Goal: Task Accomplishment & Management: Use online tool/utility

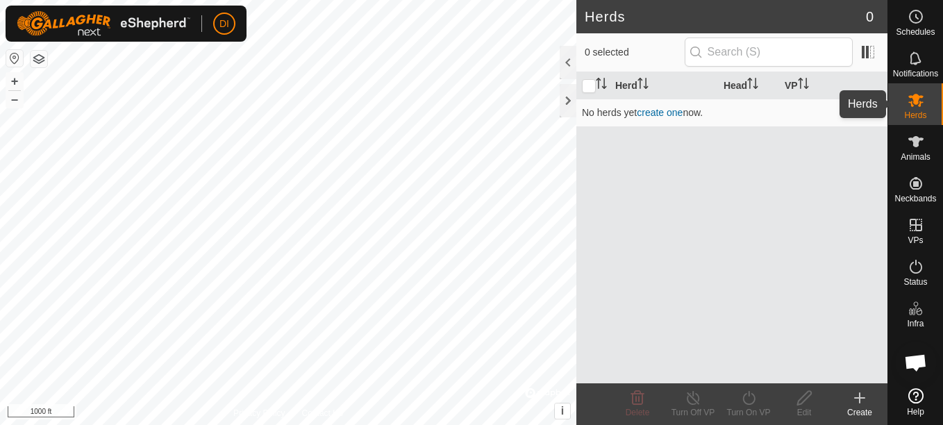
click at [936, 99] on div "Herds" at bounding box center [916, 104] width 55 height 42
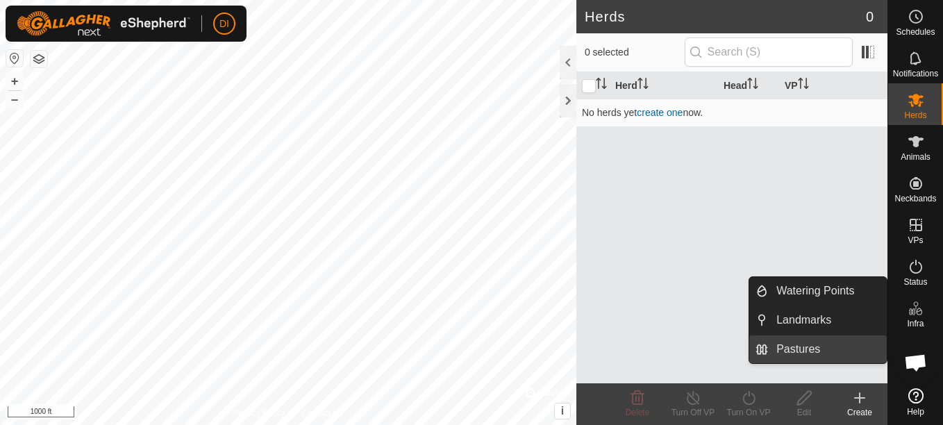
click at [793, 350] on link "Pastures" at bounding box center [827, 350] width 119 height 28
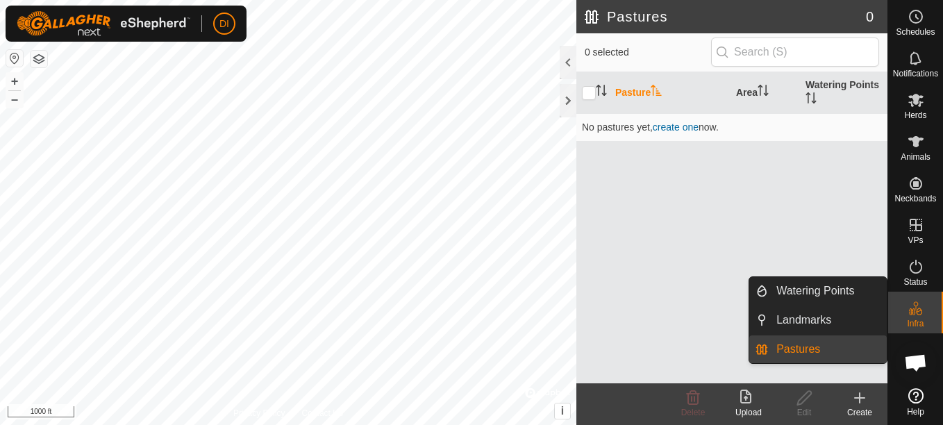
click at [793, 350] on link "Pastures" at bounding box center [827, 350] width 119 height 28
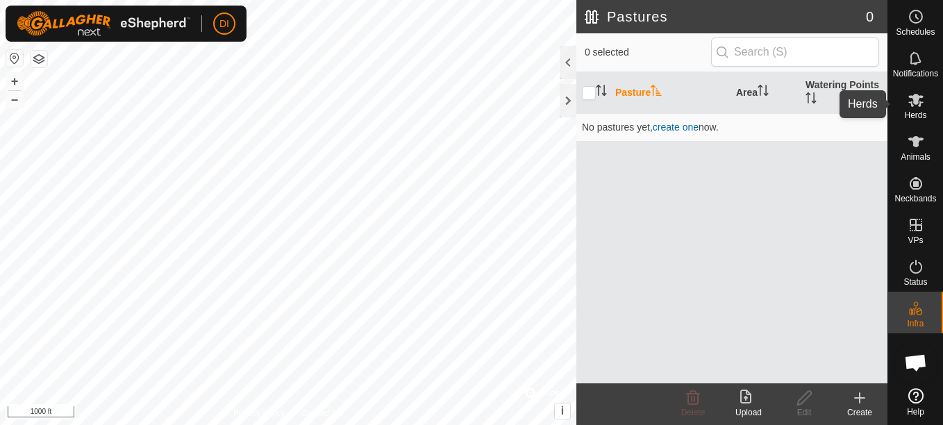
click at [915, 101] on icon at bounding box center [916, 100] width 15 height 13
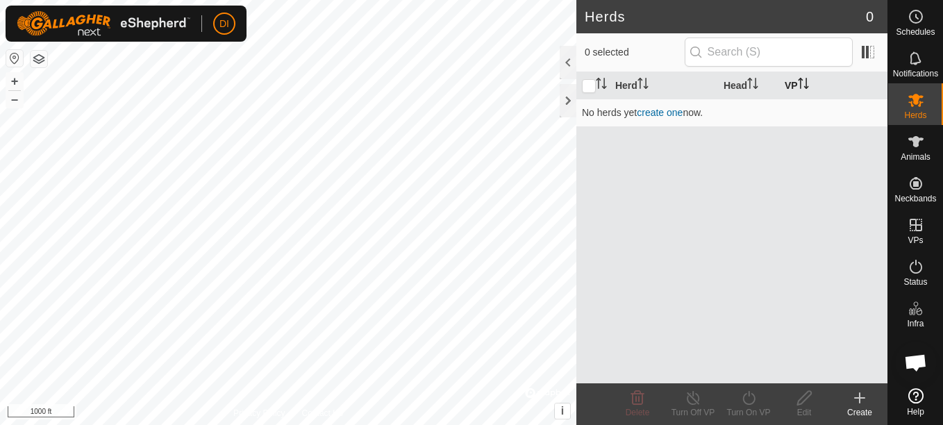
click at [802, 86] on icon "Activate to sort" at bounding box center [800, 83] width 1 height 11
click at [801, 86] on icon "Activate to sort" at bounding box center [803, 83] width 11 height 11
click at [793, 86] on th "VP" at bounding box center [833, 85] width 108 height 27
click at [738, 86] on th "Head" at bounding box center [748, 85] width 61 height 27
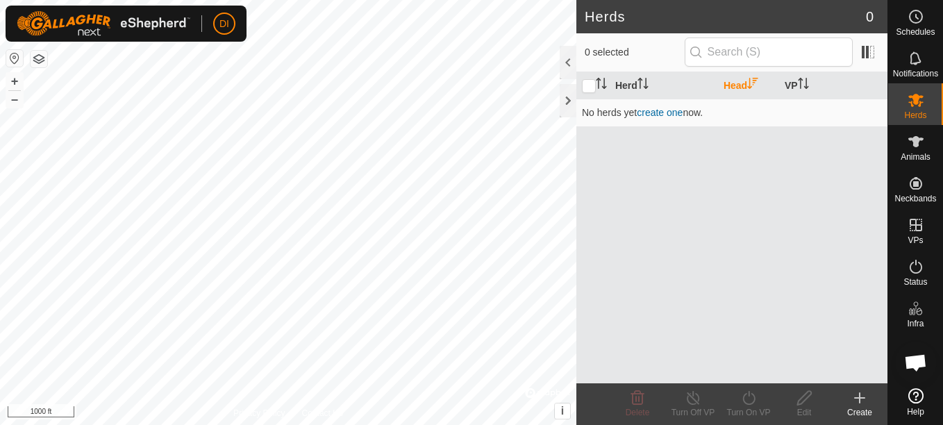
click at [738, 86] on th "Head" at bounding box center [748, 85] width 61 height 27
click at [790, 85] on th "VP" at bounding box center [833, 85] width 108 height 27
click at [828, 82] on th "VP" at bounding box center [833, 85] width 108 height 27
click at [784, 88] on th "VP" at bounding box center [833, 85] width 108 height 27
click at [43, 54] on button "button" at bounding box center [39, 59] width 17 height 17
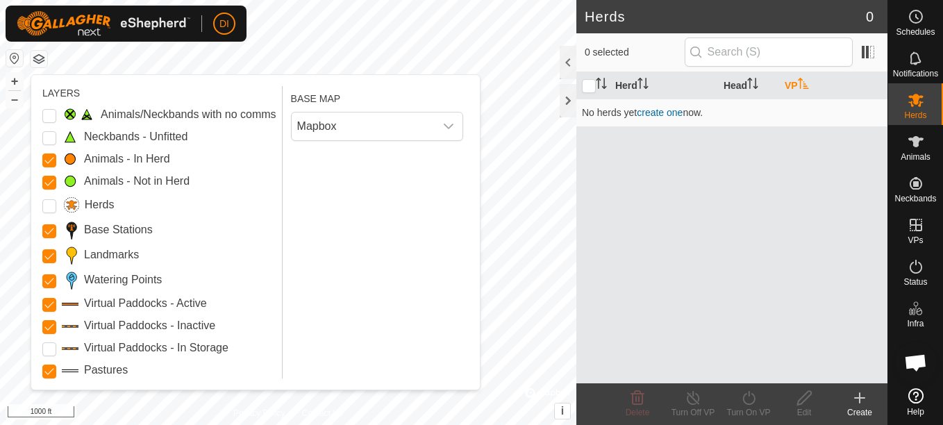
click at [43, 54] on button "button" at bounding box center [39, 59] width 17 height 17
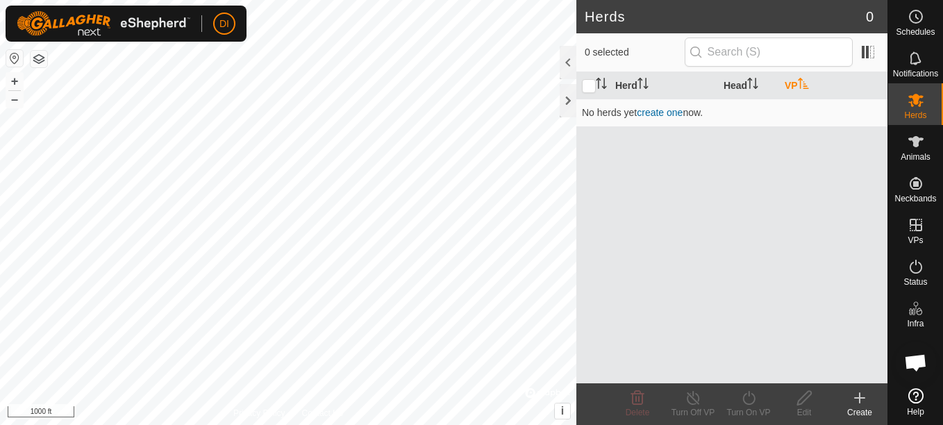
click at [859, 398] on icon at bounding box center [860, 398] width 10 height 0
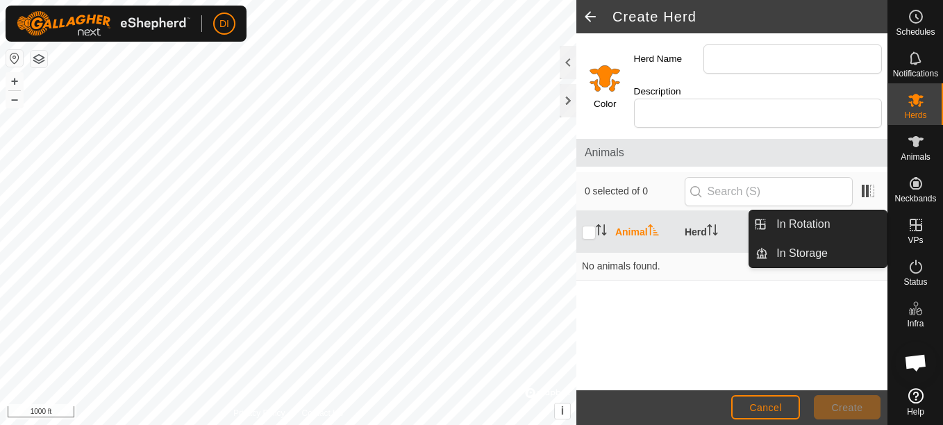
click at [923, 227] on icon at bounding box center [916, 225] width 17 height 17
click at [911, 229] on icon at bounding box center [916, 225] width 17 height 17
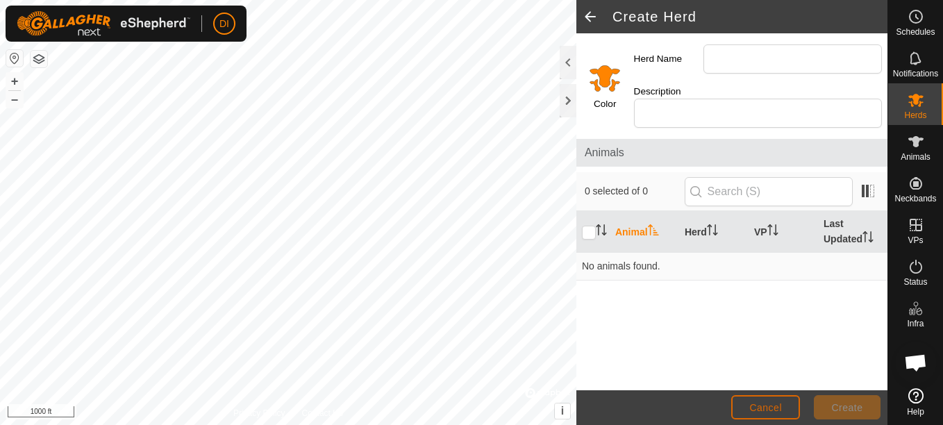
click at [766, 413] on span "Cancel" at bounding box center [766, 407] width 33 height 11
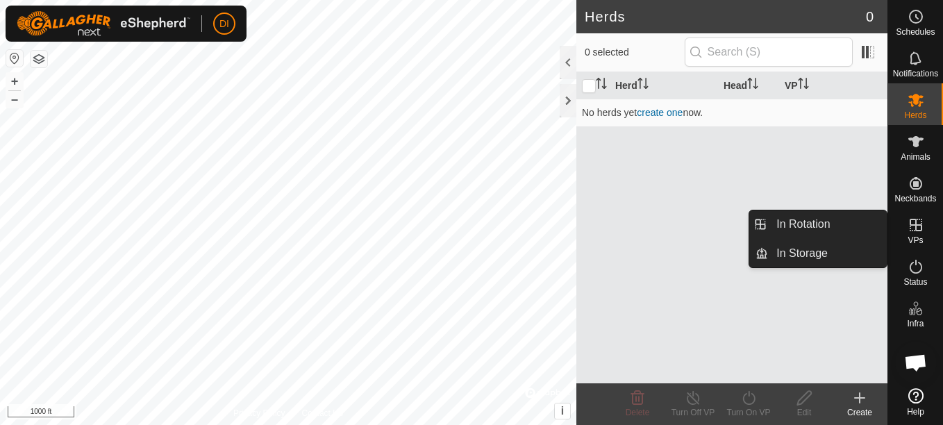
click at [913, 228] on icon at bounding box center [916, 225] width 17 height 17
click at [793, 217] on link "In Rotation" at bounding box center [827, 224] width 119 height 28
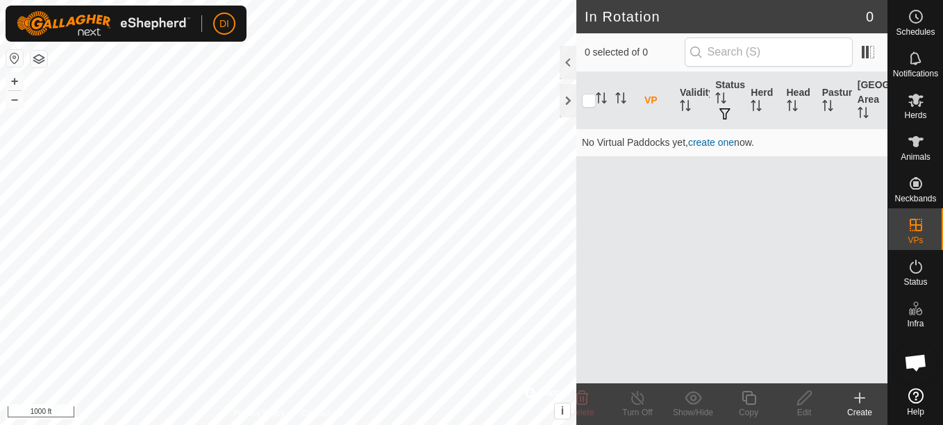
click at [857, 397] on icon at bounding box center [860, 398] width 17 height 17
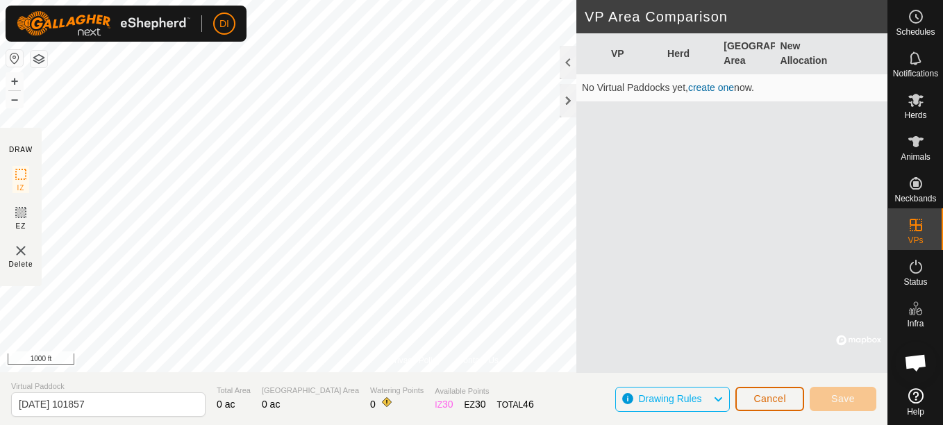
click at [772, 402] on span "Cancel" at bounding box center [770, 398] width 33 height 11
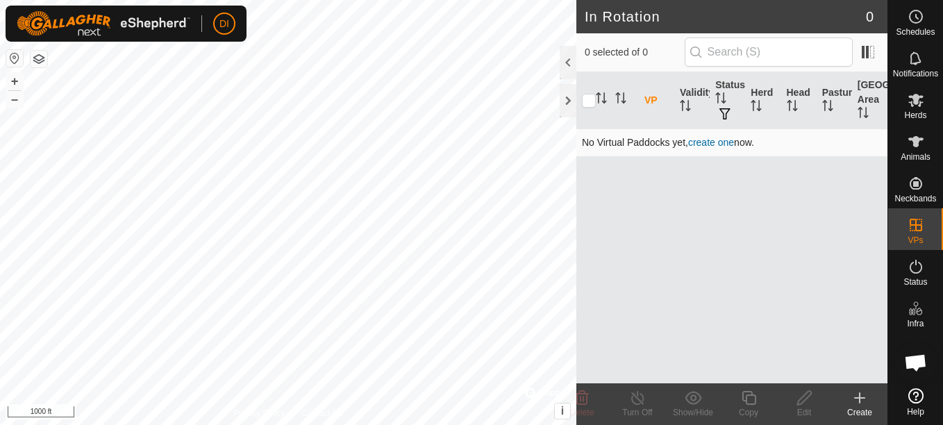
click at [707, 140] on link "create one" at bounding box center [711, 142] width 46 height 11
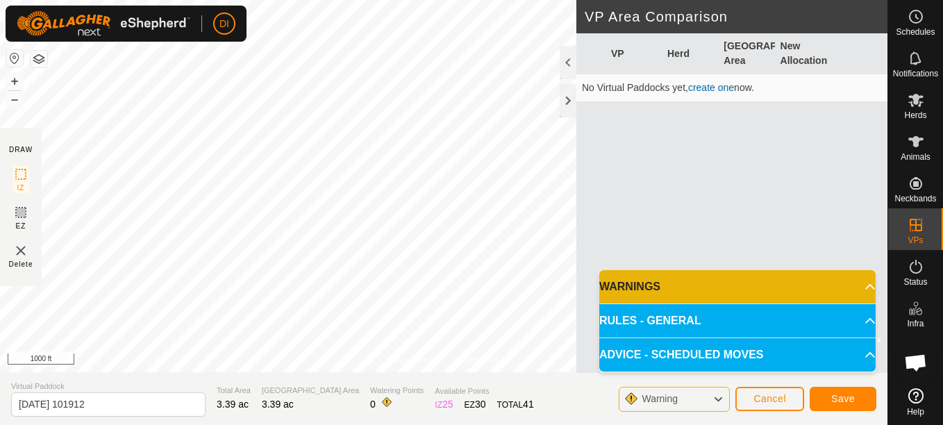
click at [858, 319] on p-accordion-header "RULES - GENERAL" at bounding box center [738, 320] width 276 height 33
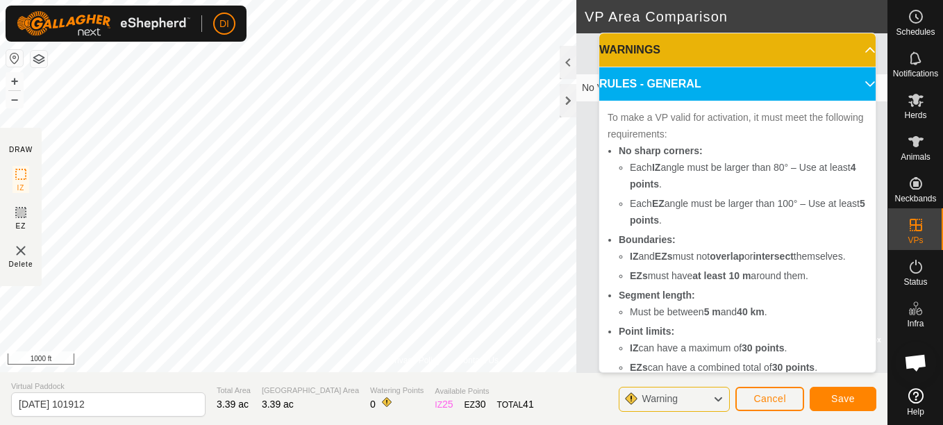
click at [850, 82] on p-accordion-header "RULES - GENERAL" at bounding box center [738, 83] width 276 height 33
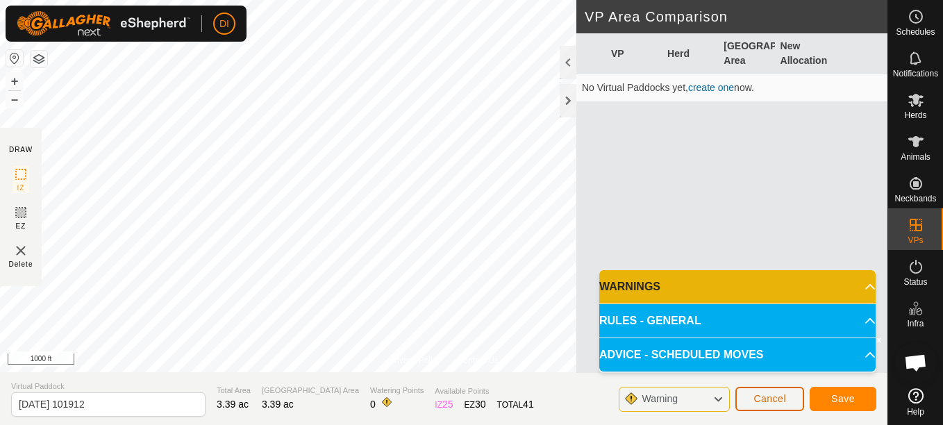
click at [778, 396] on span "Cancel" at bounding box center [770, 398] width 33 height 11
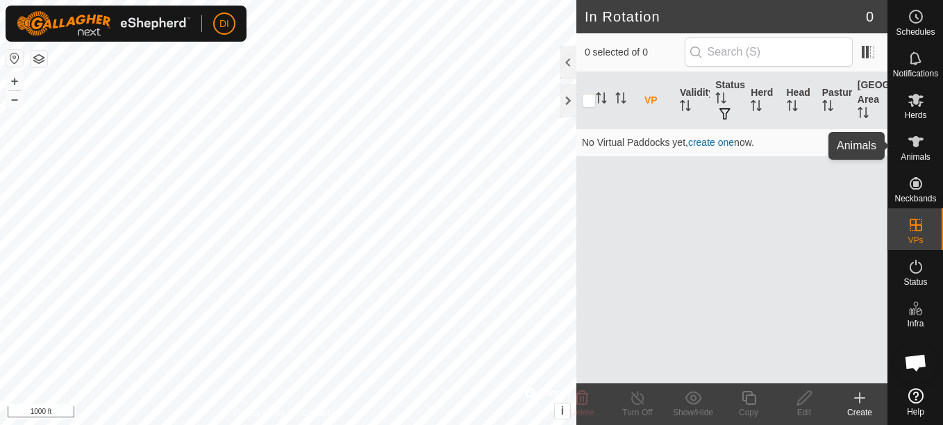
click at [916, 139] on icon at bounding box center [916, 141] width 15 height 11
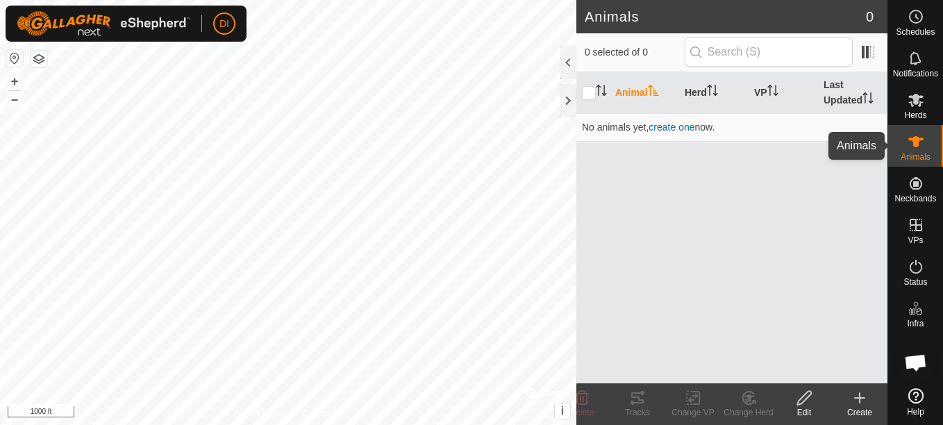
click at [922, 144] on icon at bounding box center [916, 141] width 17 height 17
